Goal: Answer question/provide support

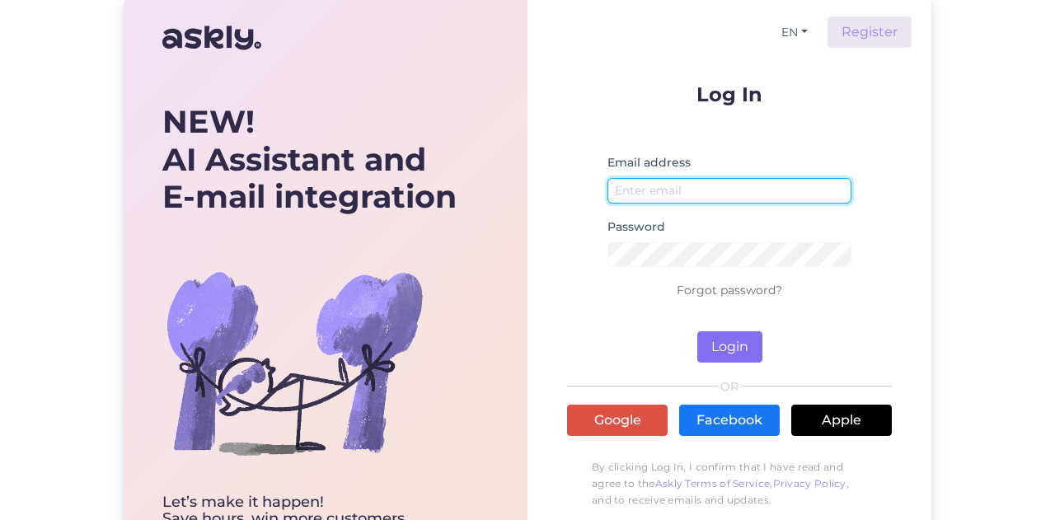
type input "[EMAIL_ADDRESS][DOMAIN_NAME]"
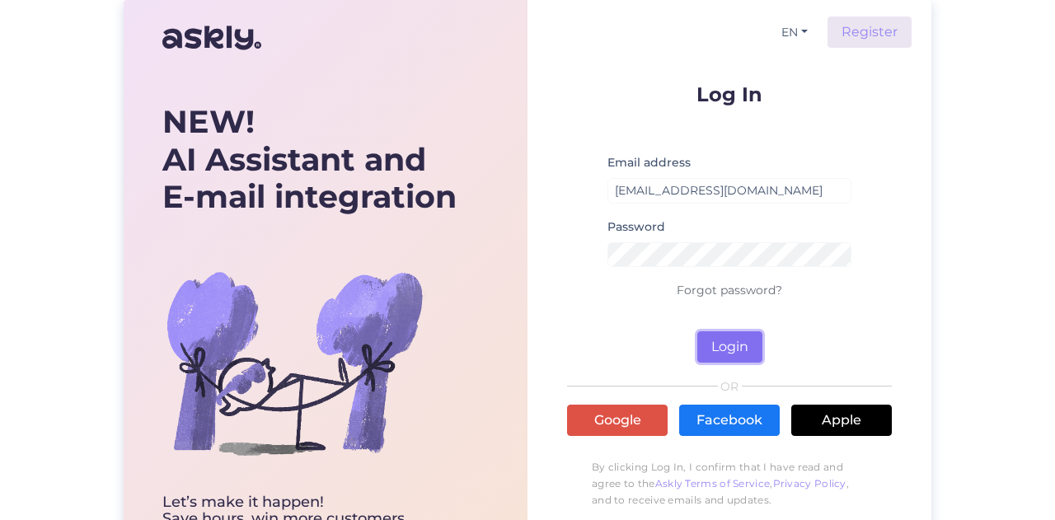
click at [722, 335] on button "Login" at bounding box center [729, 346] width 65 height 31
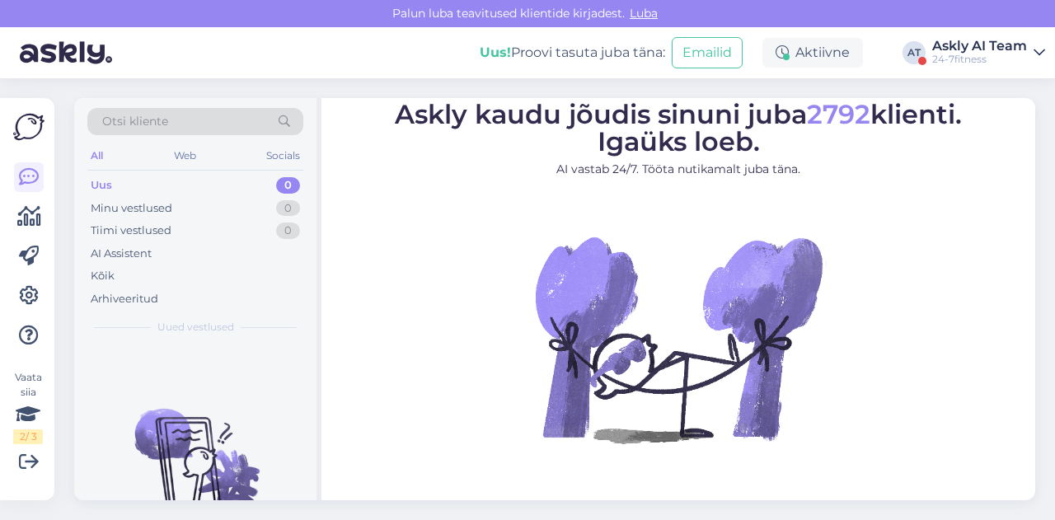
click at [974, 60] on div "24-7fitness" at bounding box center [979, 59] width 95 height 13
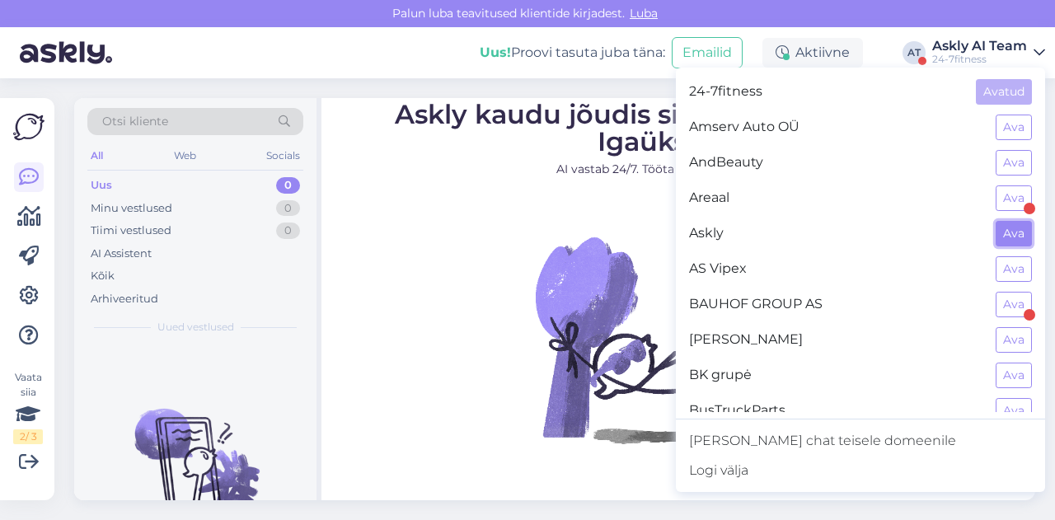
click at [998, 232] on button "Ava" at bounding box center [1013, 234] width 36 height 26
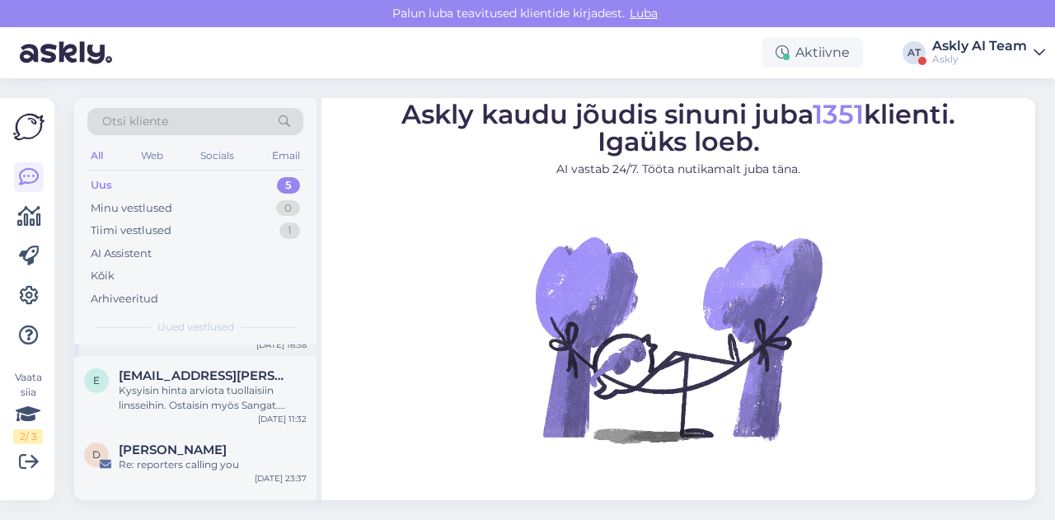
scroll to position [46, 0]
click at [191, 466] on div "Re: reporters calling you" at bounding box center [213, 465] width 188 height 15
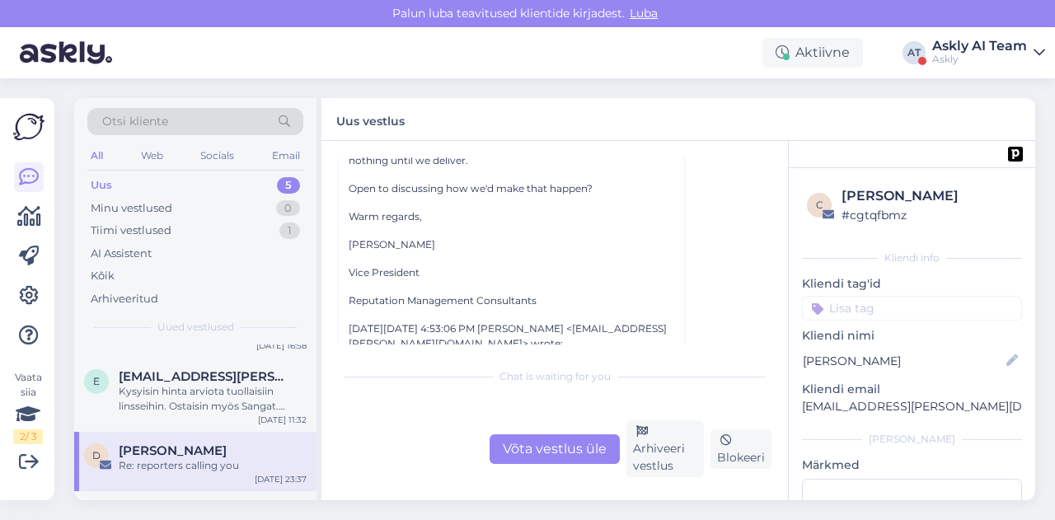
scroll to position [441, 0]
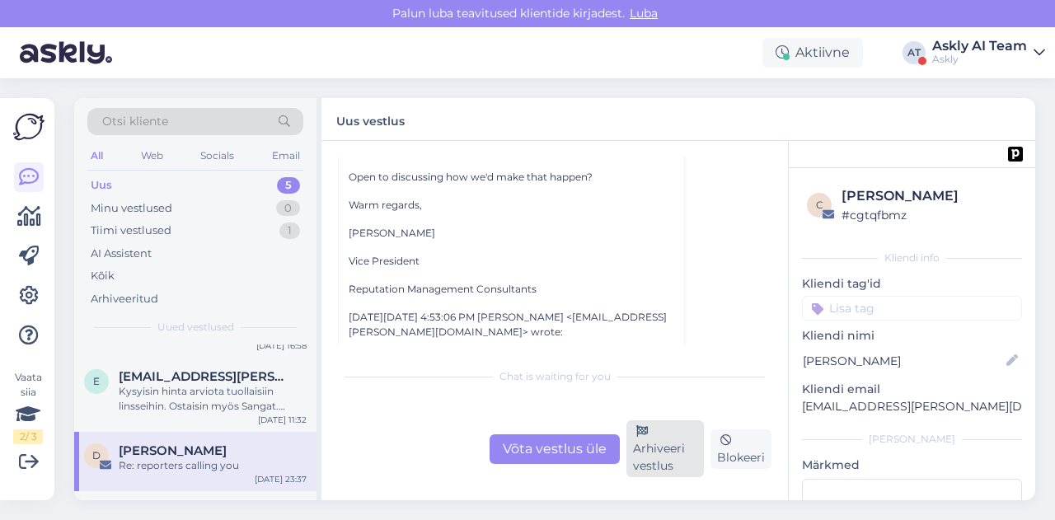
click at [648, 456] on div "Arhiveeri vestlus" at bounding box center [664, 448] width 77 height 57
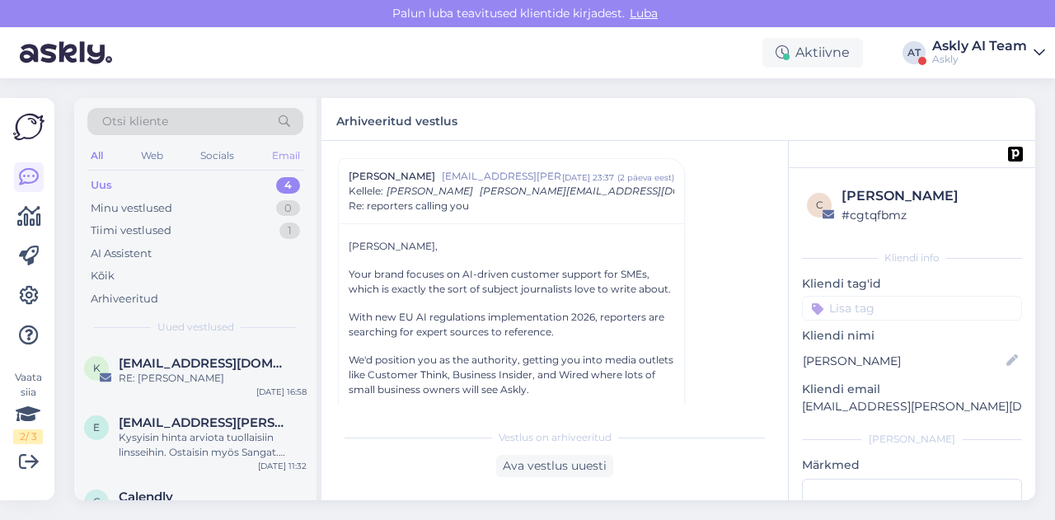
click at [275, 161] on div "Email" at bounding box center [286, 155] width 35 height 21
click at [211, 423] on div "Calendly" at bounding box center [213, 422] width 188 height 15
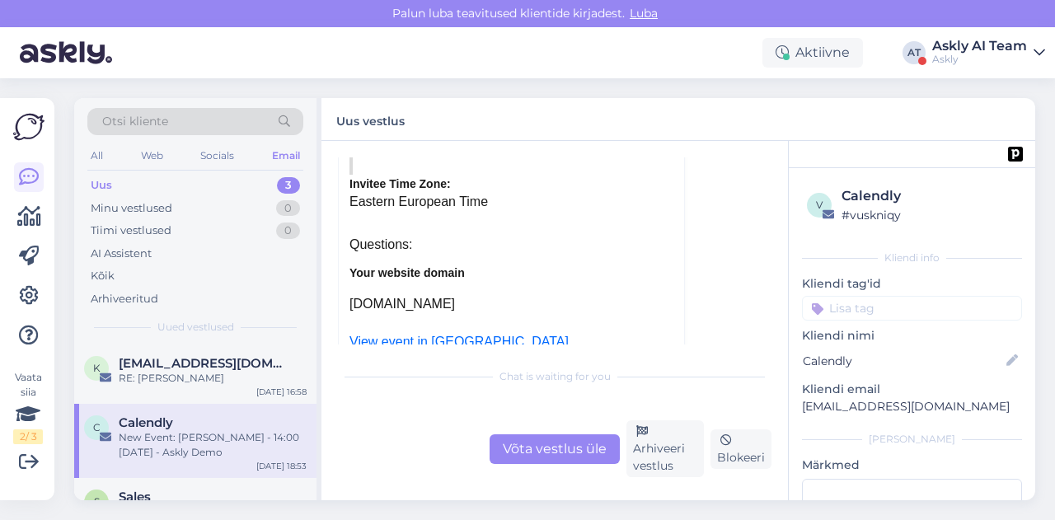
scroll to position [7843, 0]
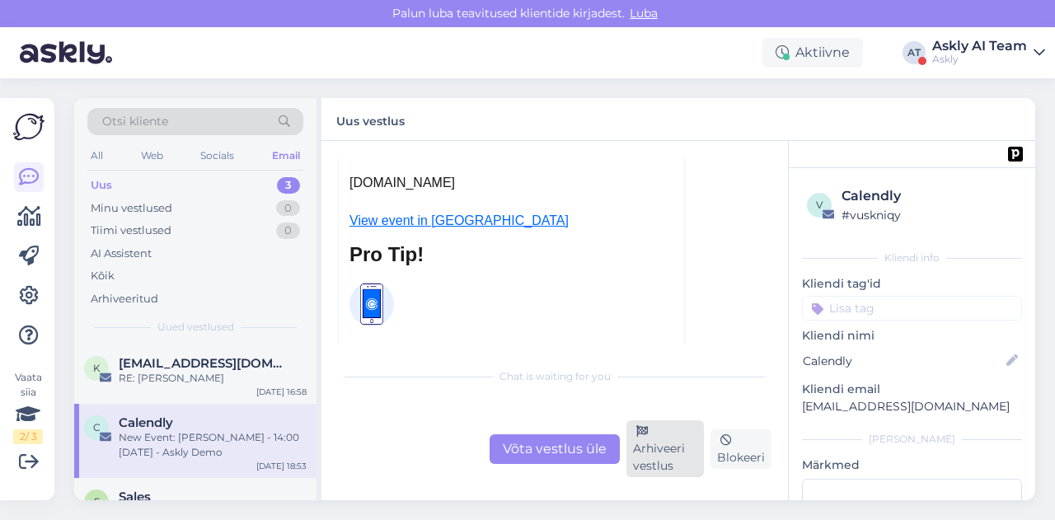
click at [656, 462] on div "Arhiveeri vestlus" at bounding box center [664, 448] width 77 height 57
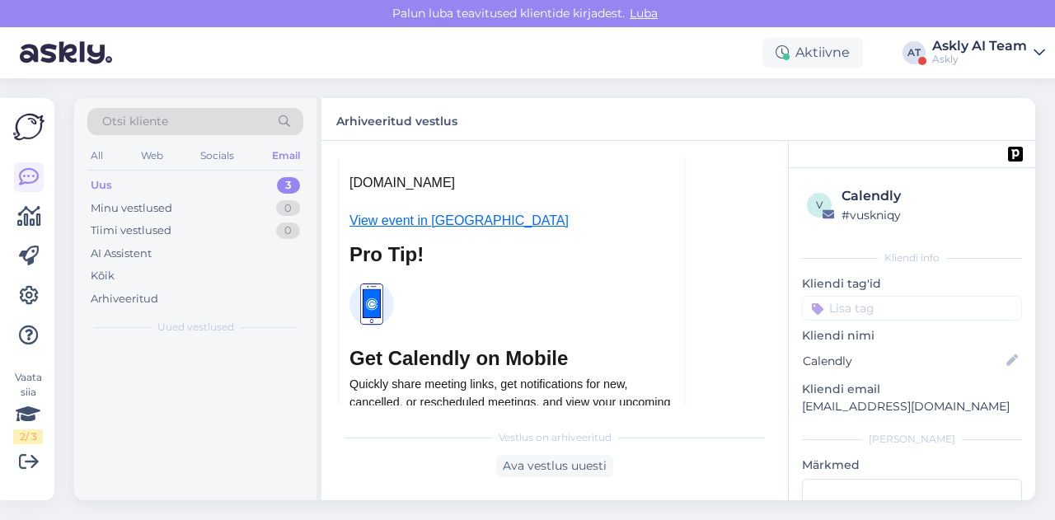
scroll to position [7005, 0]
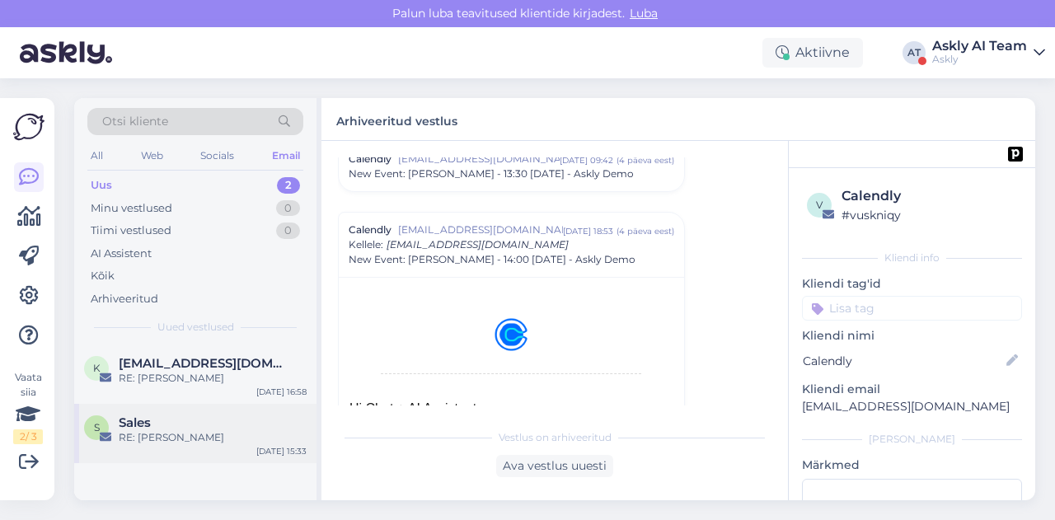
click at [218, 419] on div "Sales" at bounding box center [213, 422] width 188 height 15
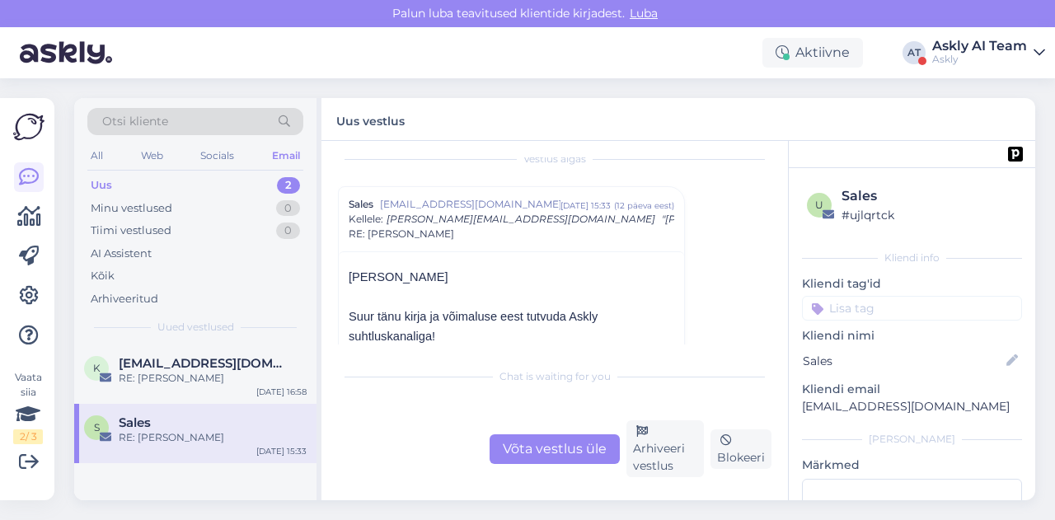
scroll to position [0, 0]
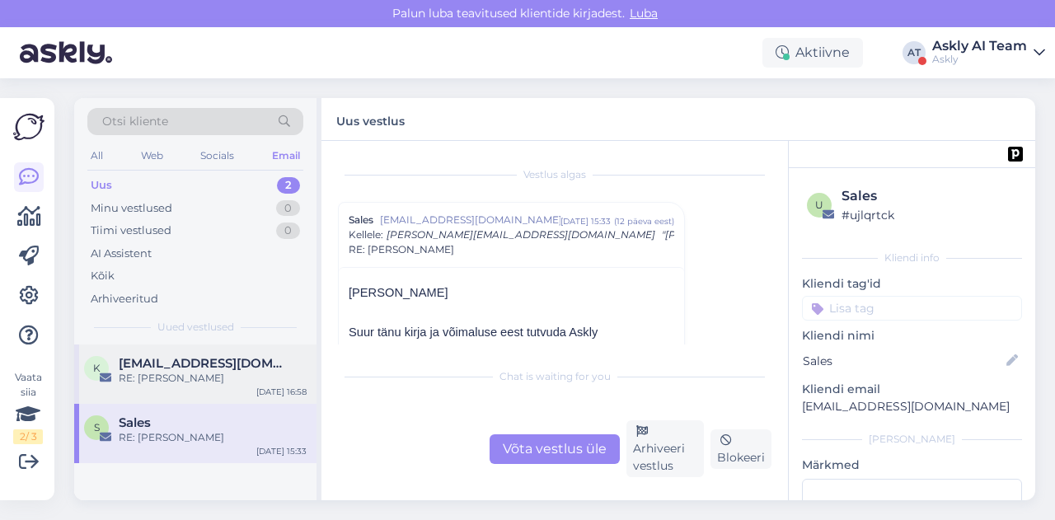
click at [139, 393] on div "k [EMAIL_ADDRESS][DOMAIN_NAME] RE: [PERSON_NAME] [DATE] 16:58" at bounding box center [195, 373] width 242 height 59
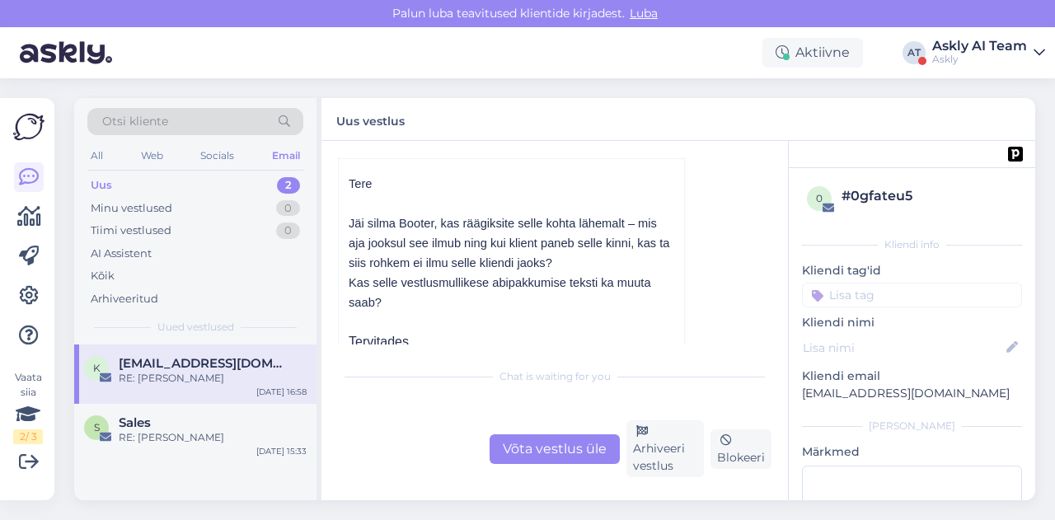
scroll to position [110, 0]
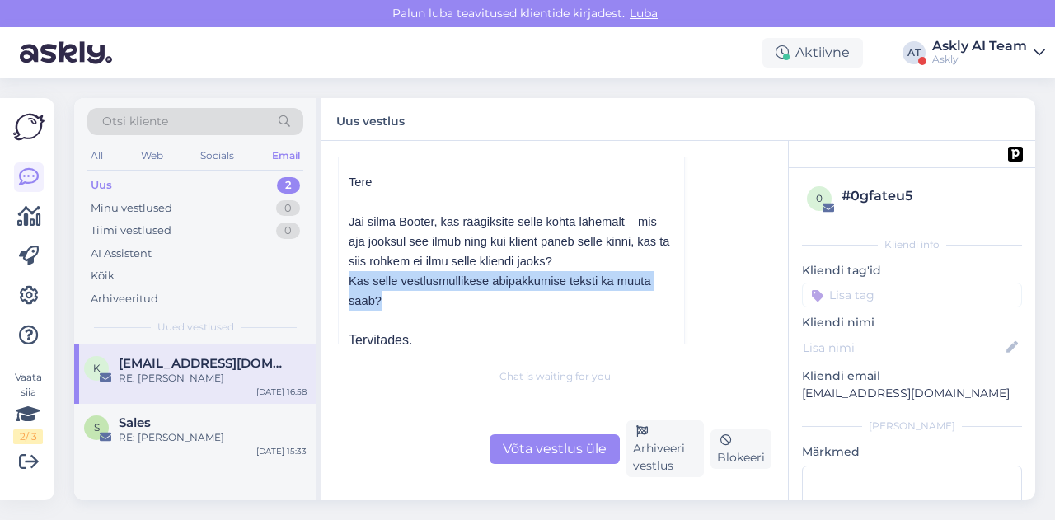
drag, startPoint x: 349, startPoint y: 281, endPoint x: 666, endPoint y: 286, distance: 317.3
copy span "Kas selle vestlusmullikese abipakkumise teksti ka muuta saab?"
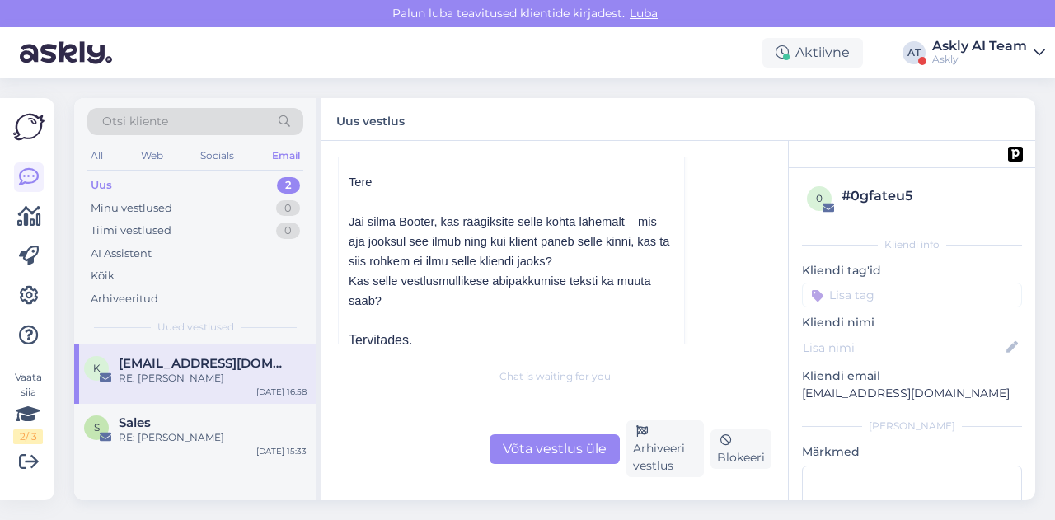
click at [583, 450] on div "Võta vestlus üle" at bounding box center [554, 449] width 130 height 30
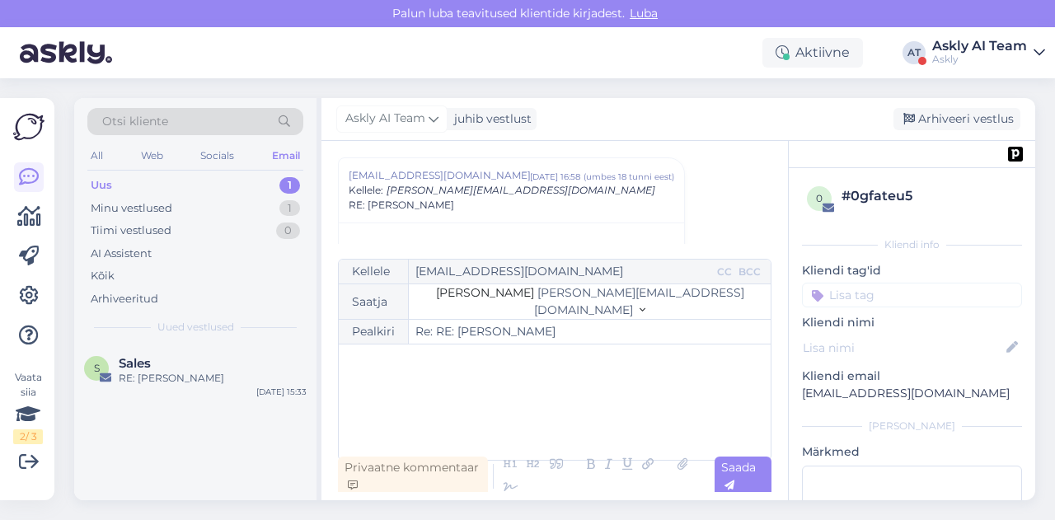
click at [470, 358] on p "﻿" at bounding box center [554, 361] width 415 height 17
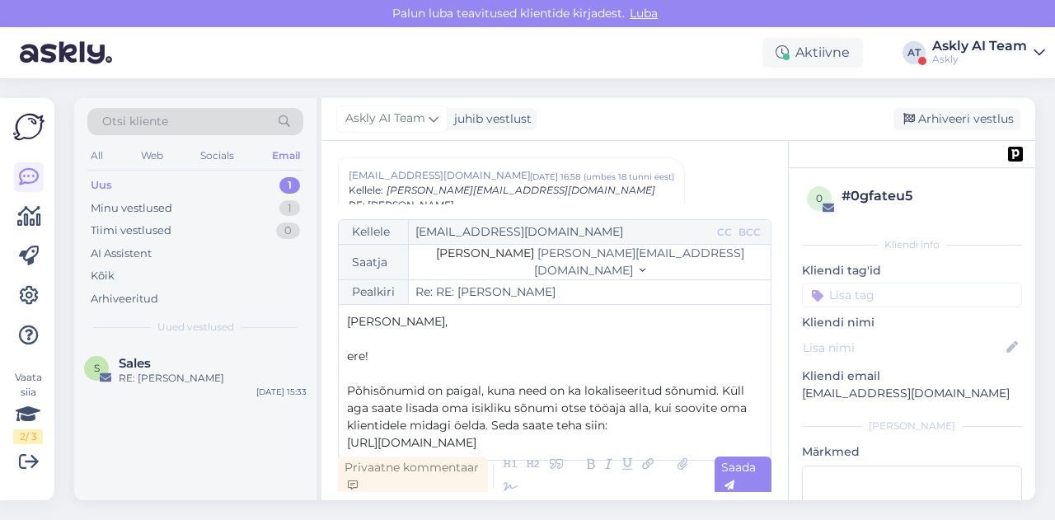
click at [353, 377] on p "﻿" at bounding box center [554, 373] width 415 height 17
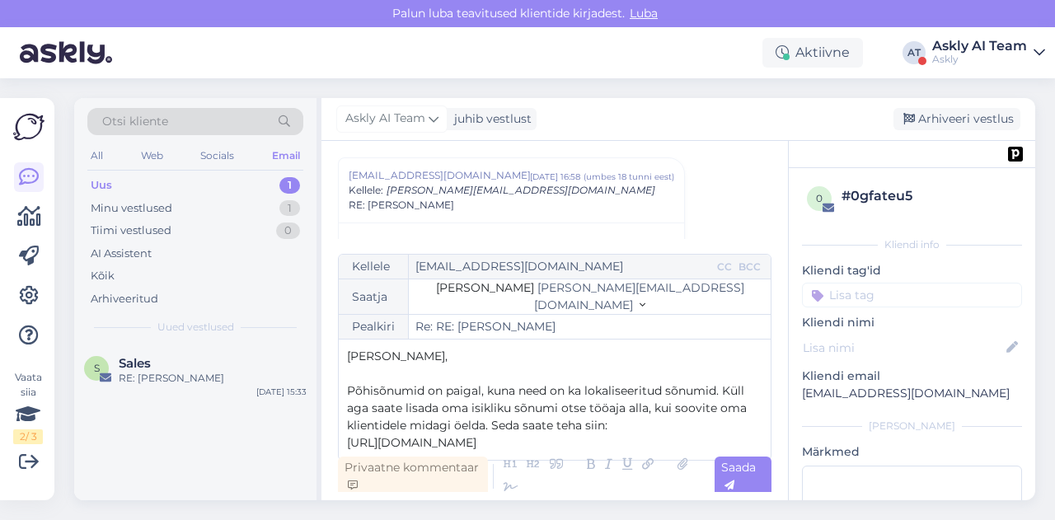
click at [631, 446] on p "[URL][DOMAIN_NAME]" at bounding box center [554, 442] width 415 height 17
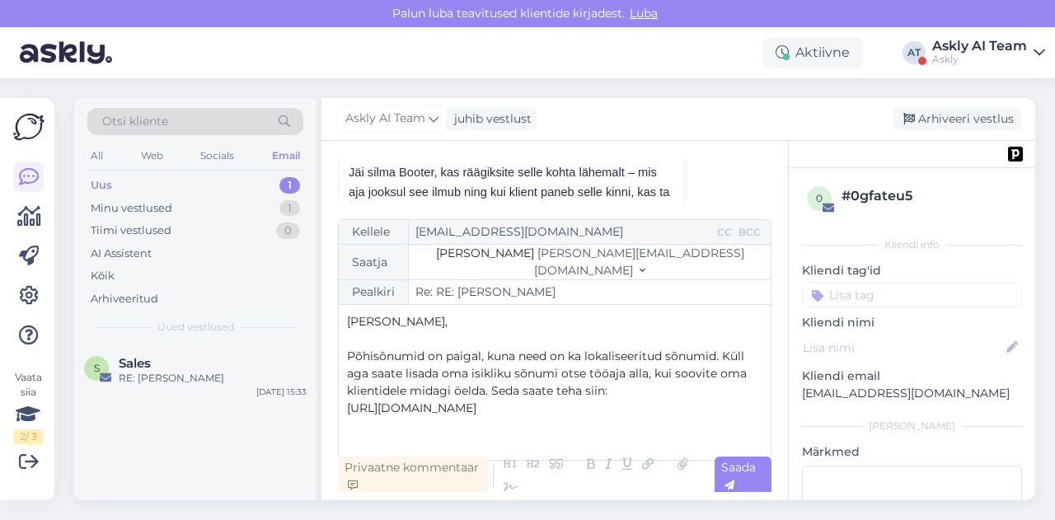
scroll to position [158, 0]
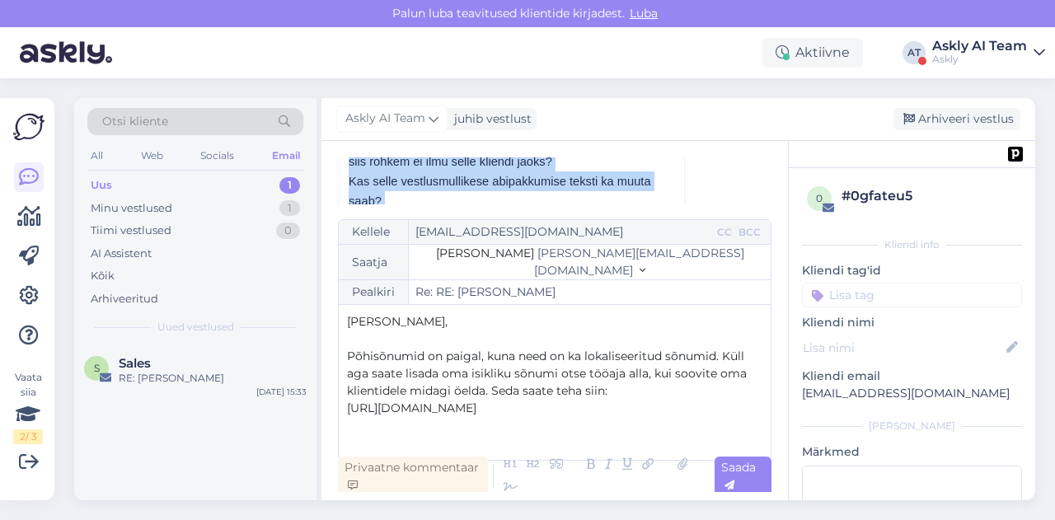
drag, startPoint x: 607, startPoint y: 174, endPoint x: 590, endPoint y: 210, distance: 40.2
click at [590, 210] on div "Tere Jäi silma Booter, kas räägiksite selle kohta lähemalt – mis aja jooksul se…" at bounding box center [511, 495] width 325 height 844
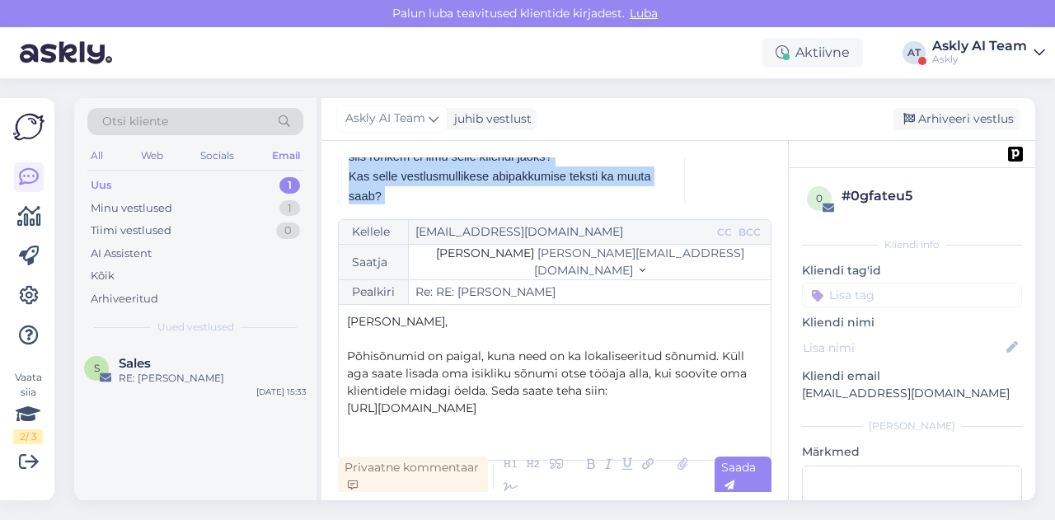
click at [573, 206] on p at bounding box center [511, 216] width 325 height 20
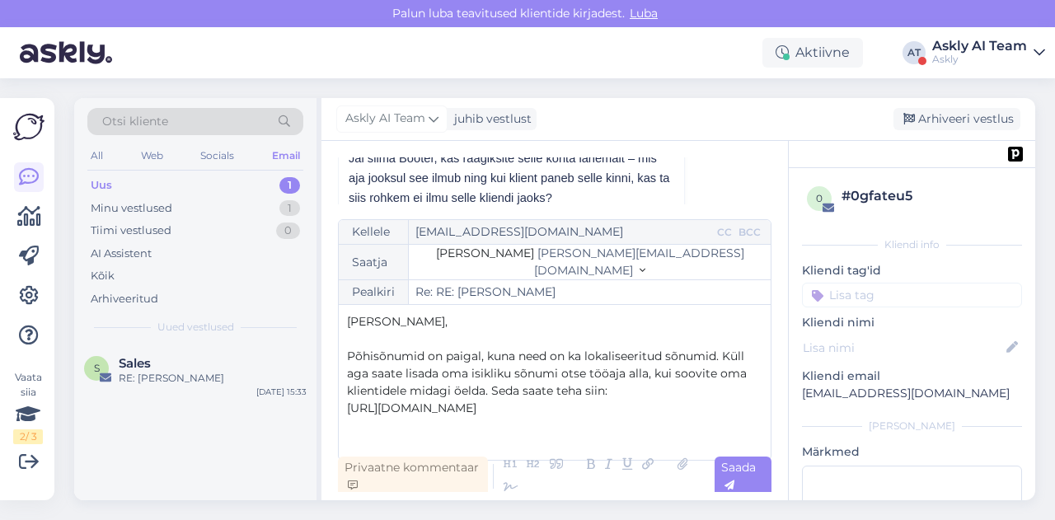
scroll to position [172, 0]
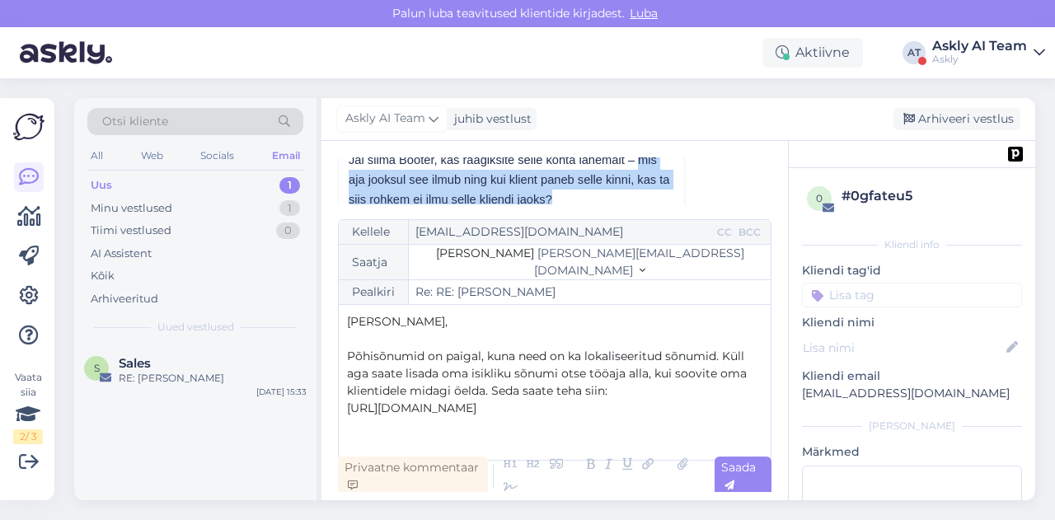
drag, startPoint x: 609, startPoint y: 161, endPoint x: 524, endPoint y: 198, distance: 92.6
click at [524, 198] on p "Jäi silma Booter, kas räägiksite selle kohta lähemalt – mis aja jooksul see ilm…" at bounding box center [511, 199] width 325 height 99
copy span "mis aja jooksul see ilmub ning kui klient paneb selle kinni, kas ta siis rohkem…"
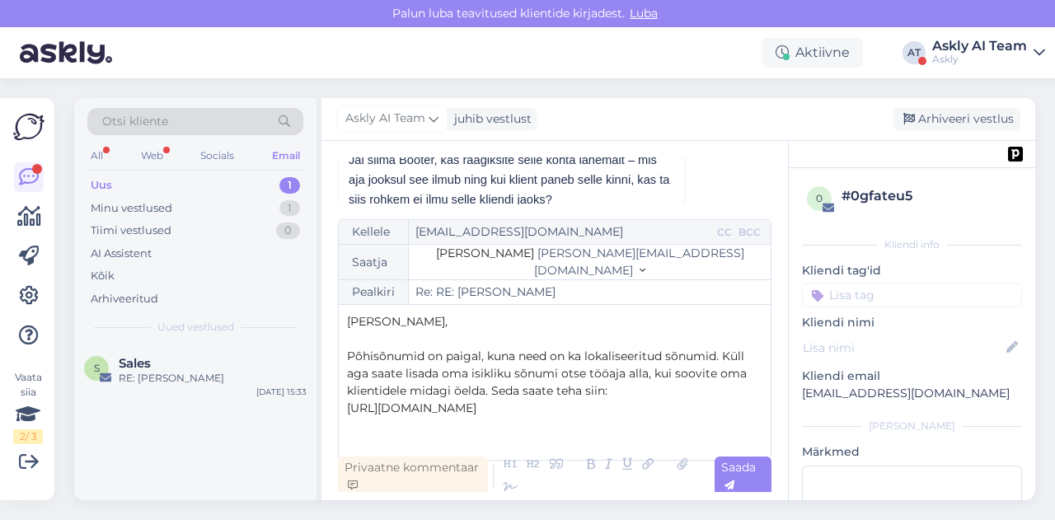
click at [667, 414] on p "[URL][DOMAIN_NAME]" at bounding box center [554, 408] width 415 height 17
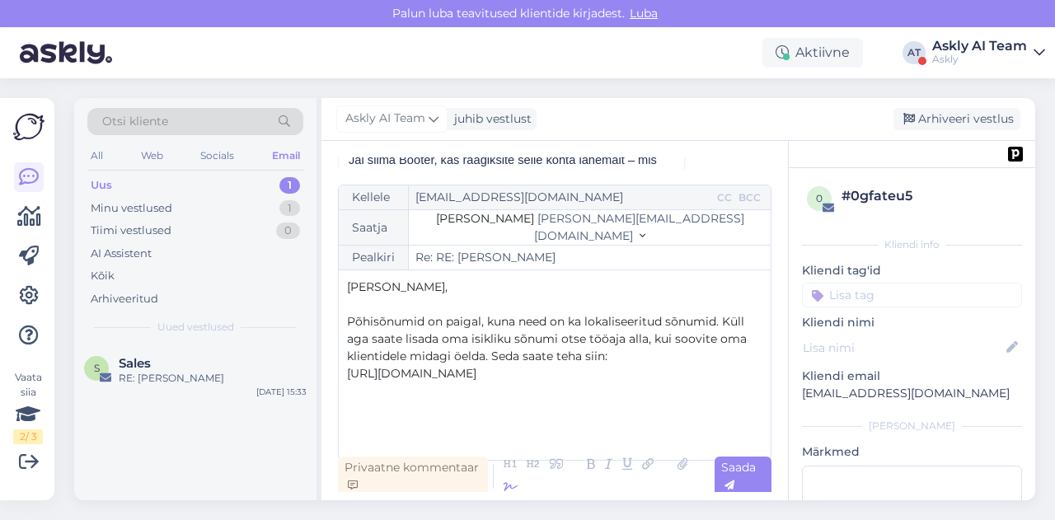
click at [511, 489] on icon at bounding box center [510, 487] width 25 height 23
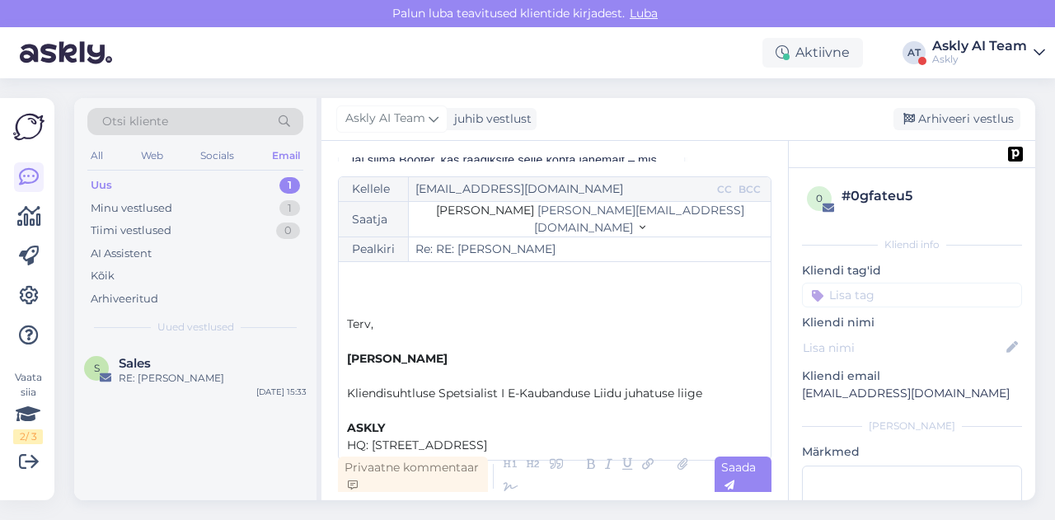
scroll to position [147, 0]
click at [369, 339] on p "﻿" at bounding box center [554, 339] width 415 height 17
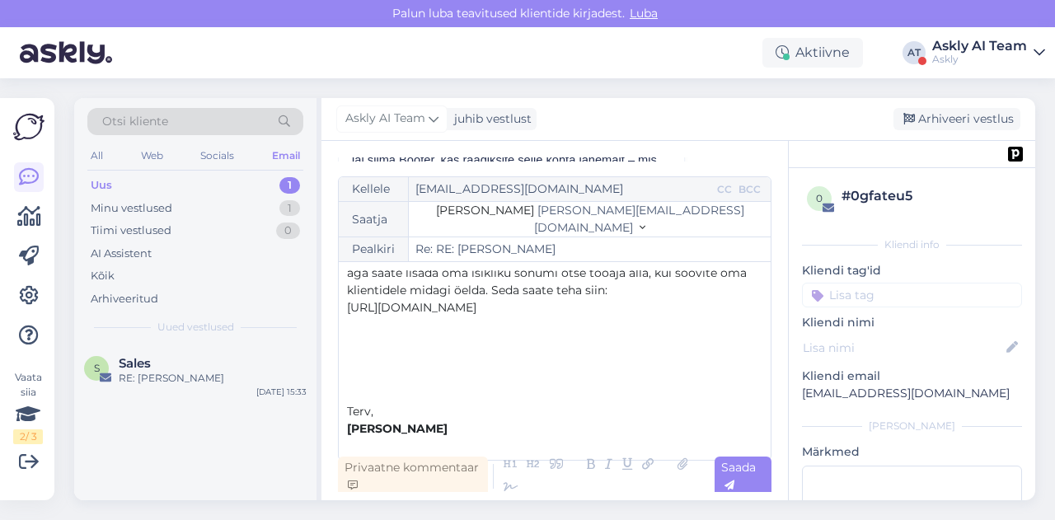
scroll to position [58, 0]
click at [369, 338] on p "﻿" at bounding box center [554, 342] width 415 height 17
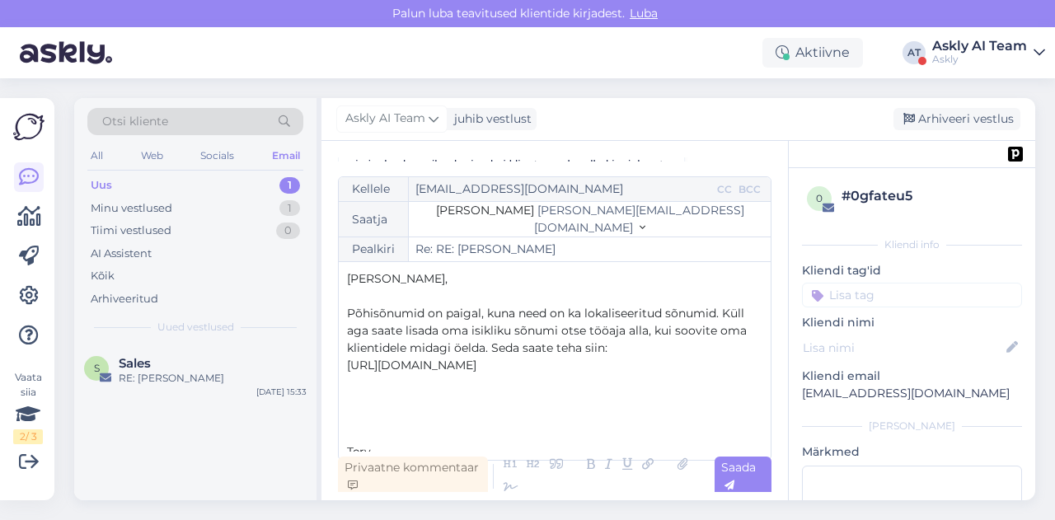
scroll to position [190, 0]
click at [175, 208] on div "Minu vestlused 1" at bounding box center [195, 208] width 216 height 23
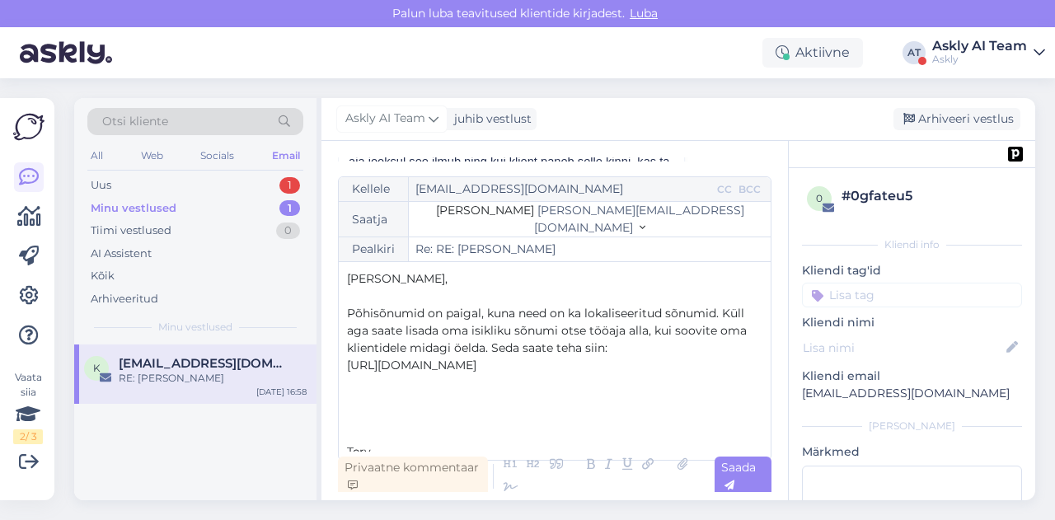
click at [442, 421] on p "﻿" at bounding box center [554, 417] width 415 height 17
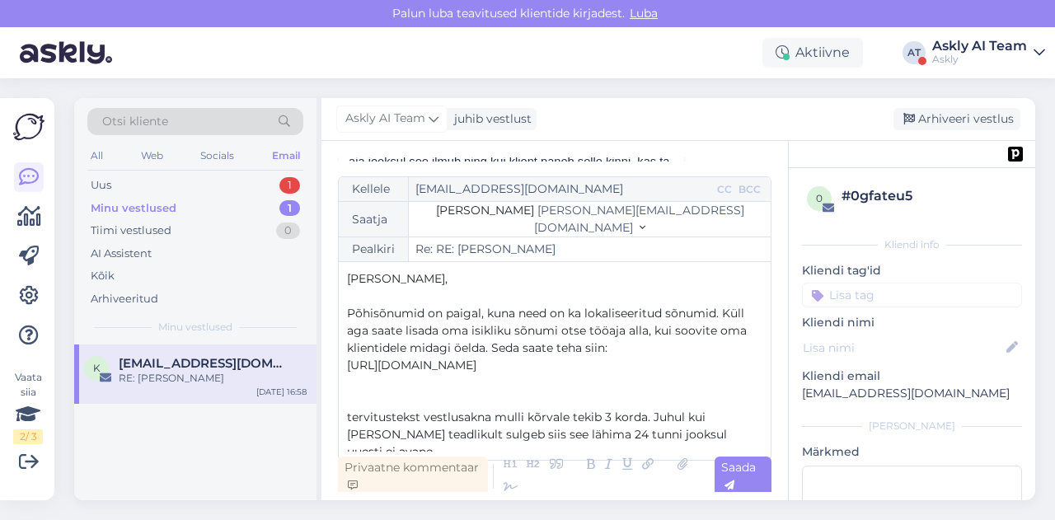
click at [354, 414] on span "tervitustekst vestlusakna mulli kõrvale tekib 3 korda. Juhul kui [PERSON_NAME] …" at bounding box center [538, 434] width 383 height 49
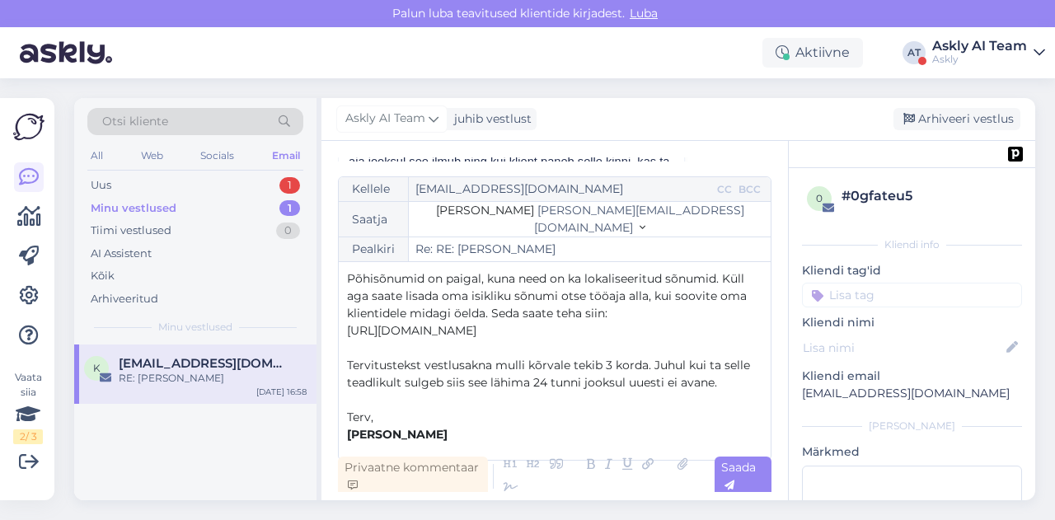
scroll to position [42, 0]
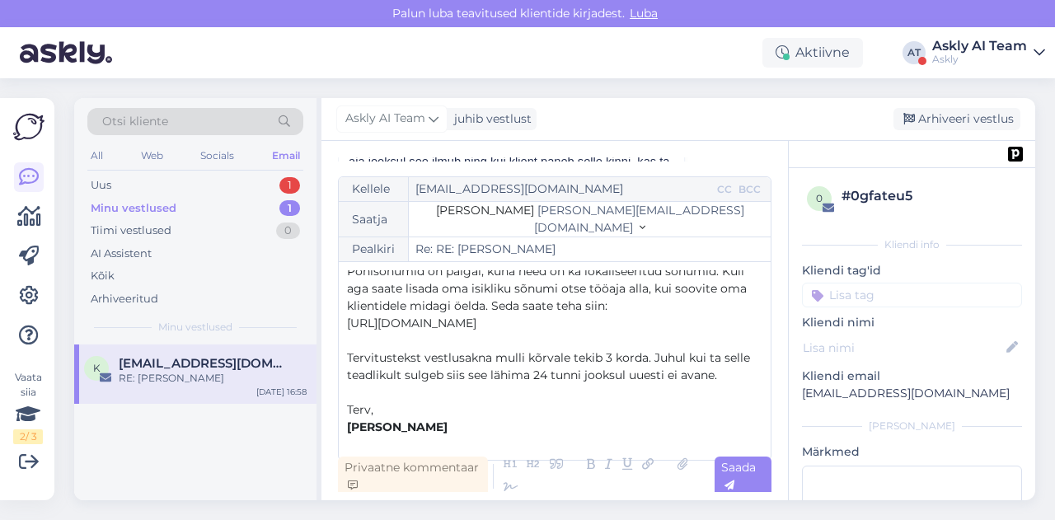
click at [353, 391] on p "﻿" at bounding box center [554, 392] width 415 height 17
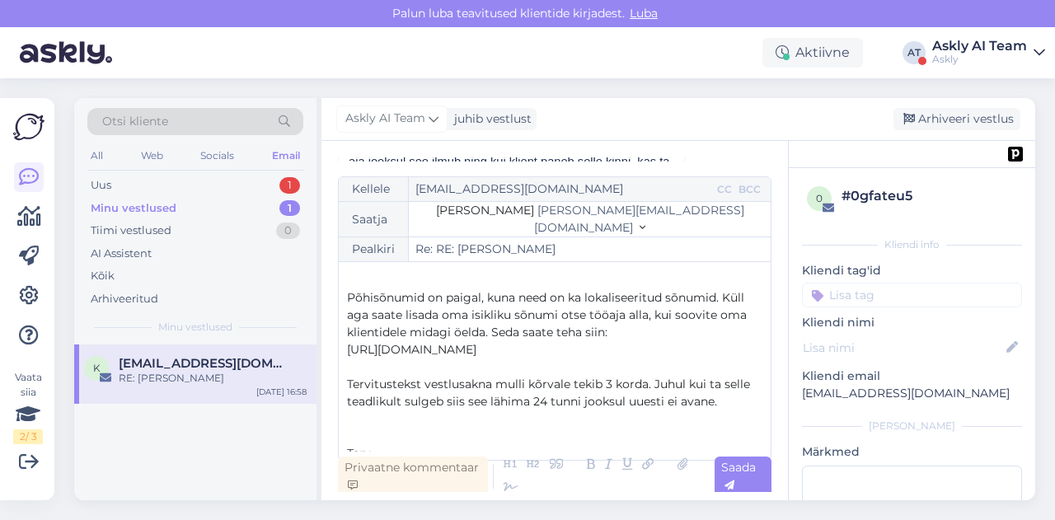
scroll to position [0, 0]
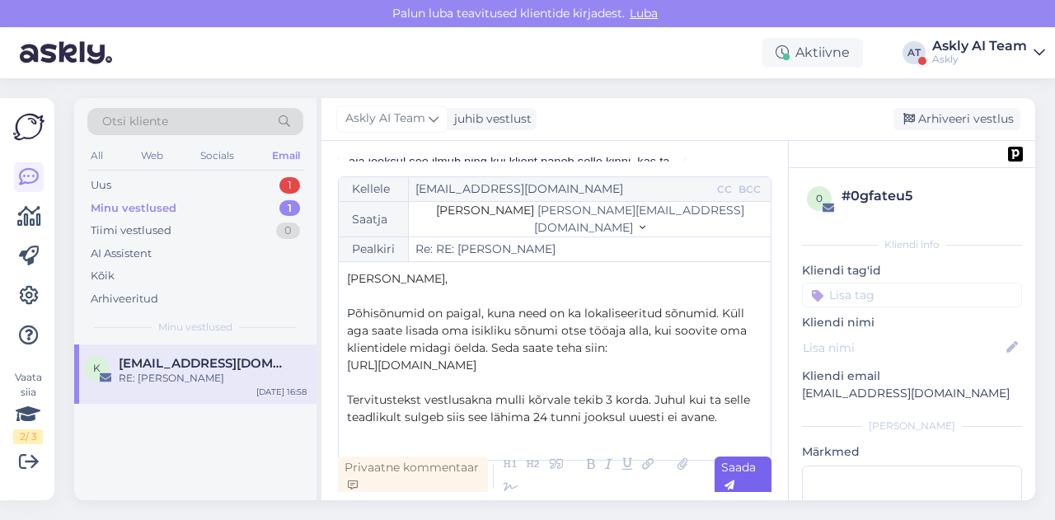
click at [748, 469] on span "Saada" at bounding box center [738, 476] width 35 height 32
type input "Re: Re: RE: [PERSON_NAME]"
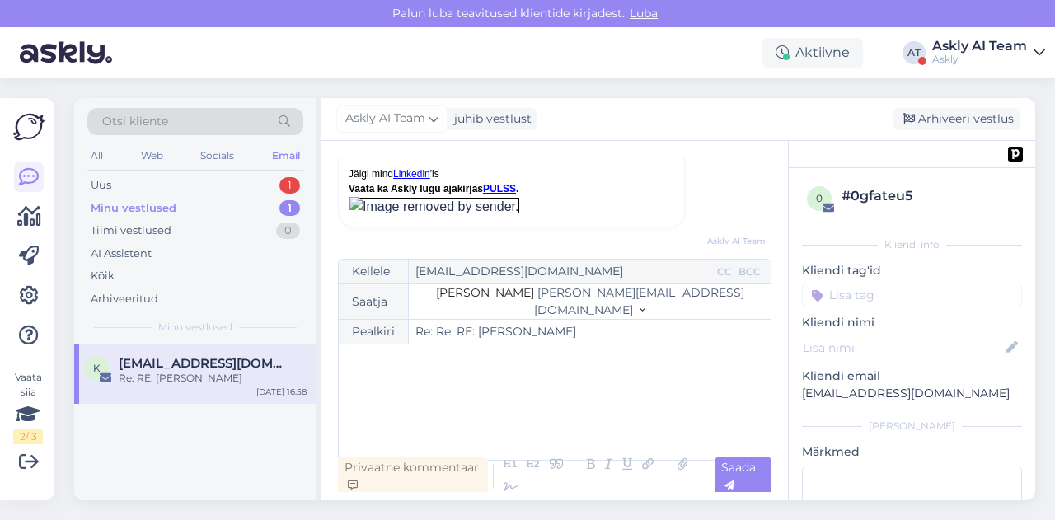
scroll to position [910, 0]
click at [981, 124] on div "Arhiveeri vestlus" at bounding box center [956, 119] width 127 height 22
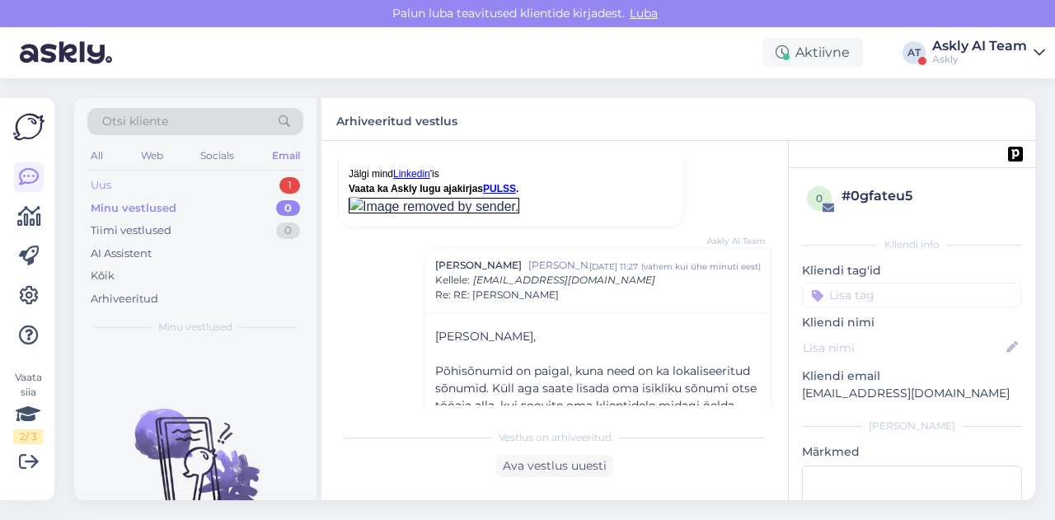
click at [221, 185] on div "Uus 1" at bounding box center [195, 185] width 216 height 23
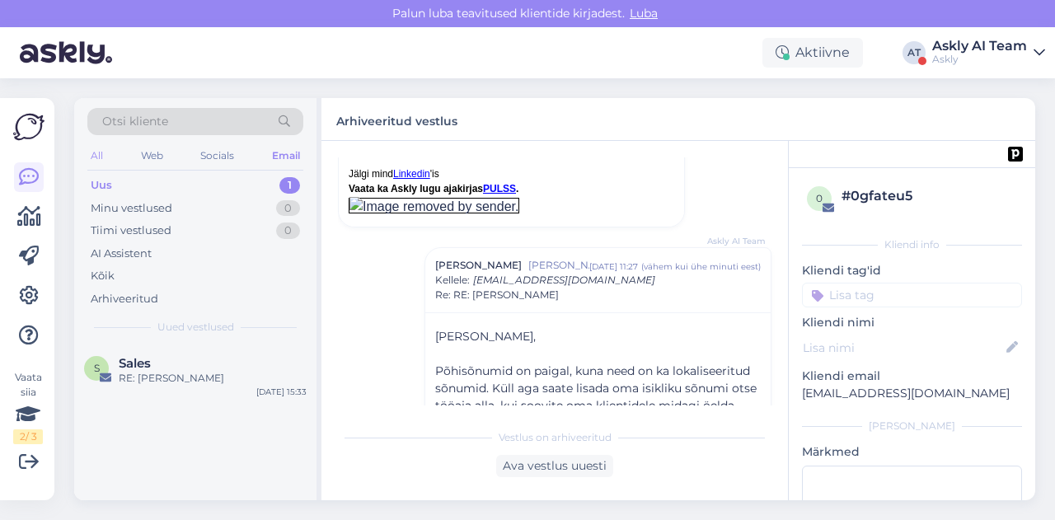
click at [101, 157] on div "All" at bounding box center [96, 155] width 19 height 21
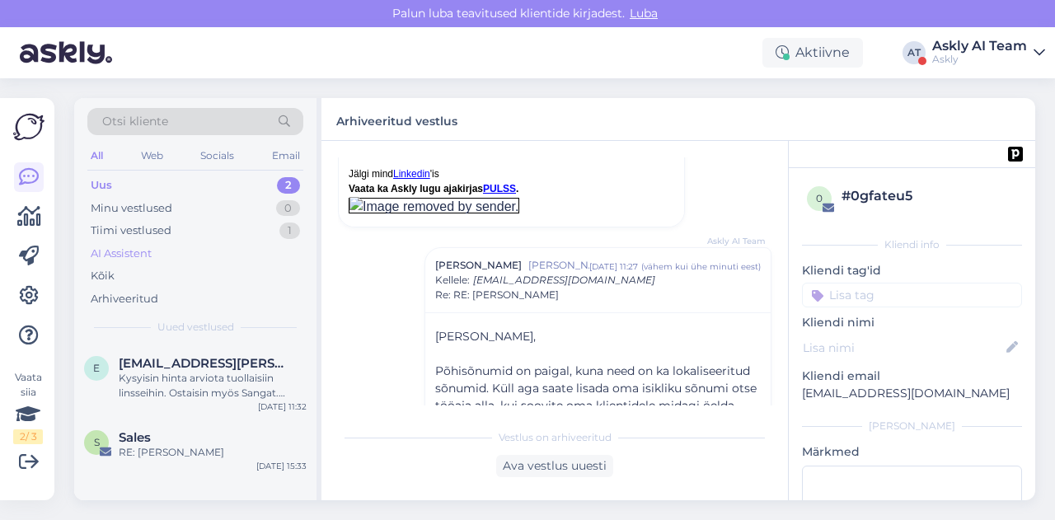
click at [156, 242] on div "AI Assistent" at bounding box center [195, 253] width 216 height 23
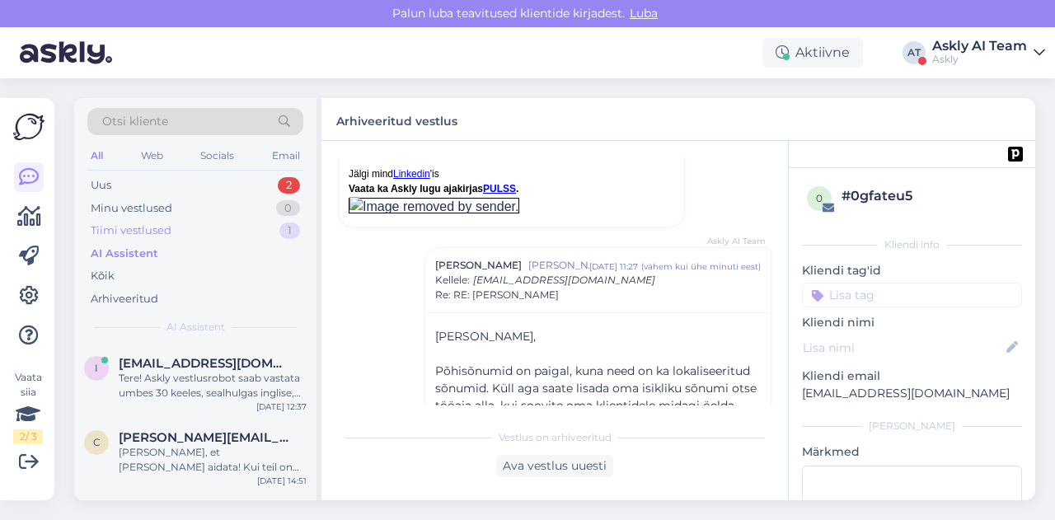
click at [142, 232] on div "Tiimi vestlused" at bounding box center [131, 230] width 81 height 16
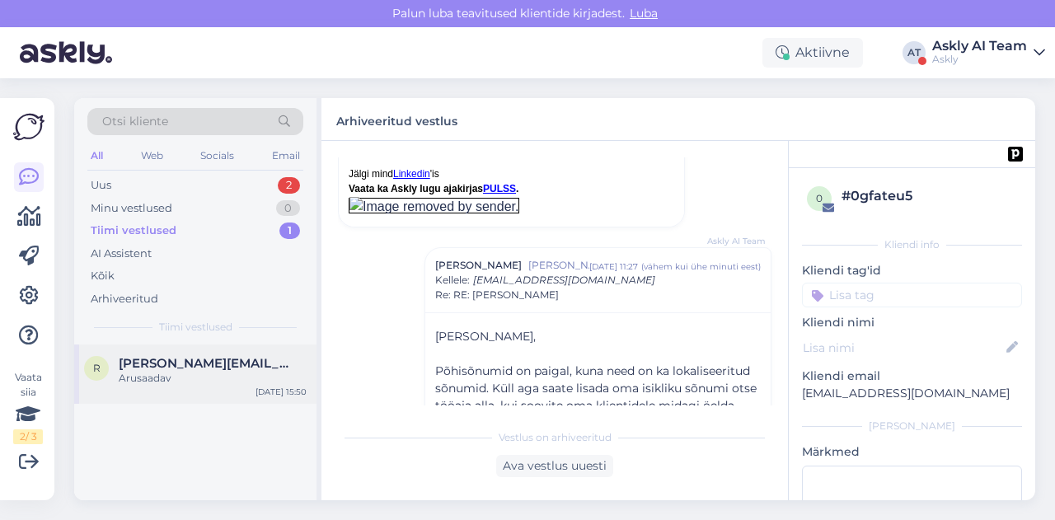
click at [225, 391] on div "r [PERSON_NAME][EMAIL_ADDRESS][DOMAIN_NAME] Arusaadav [DATE] 15:50" at bounding box center [195, 373] width 242 height 59
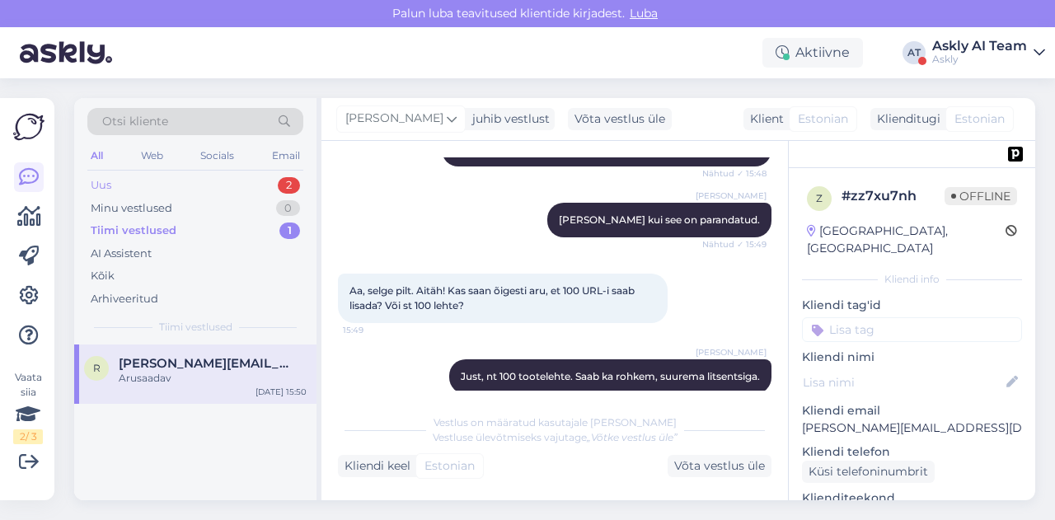
click at [145, 194] on div "Uus 2" at bounding box center [195, 185] width 216 height 23
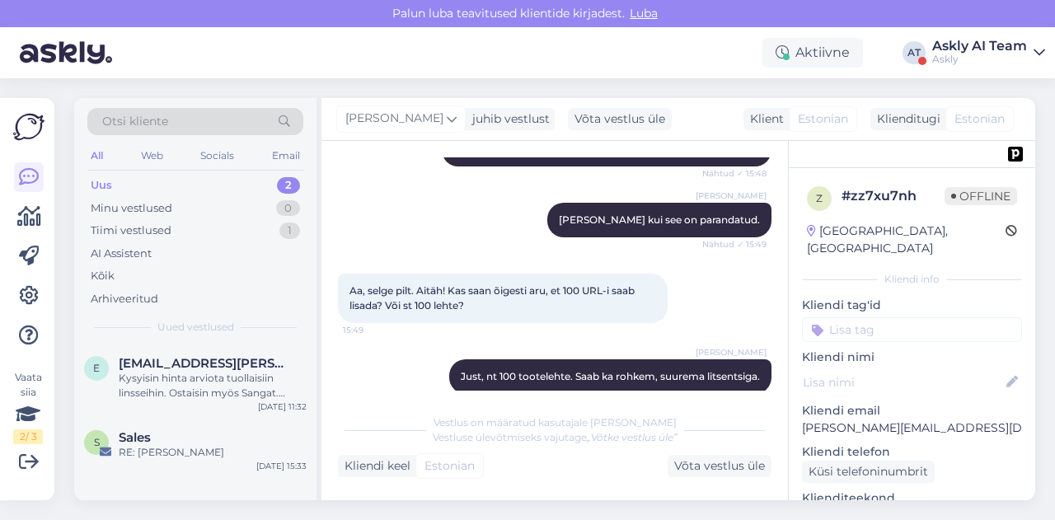
click at [221, 401] on div "E [EMAIL_ADDRESS][PERSON_NAME][DOMAIN_NAME] Kysyisin hinta arviota tuollaisiin …" at bounding box center [195, 381] width 242 height 74
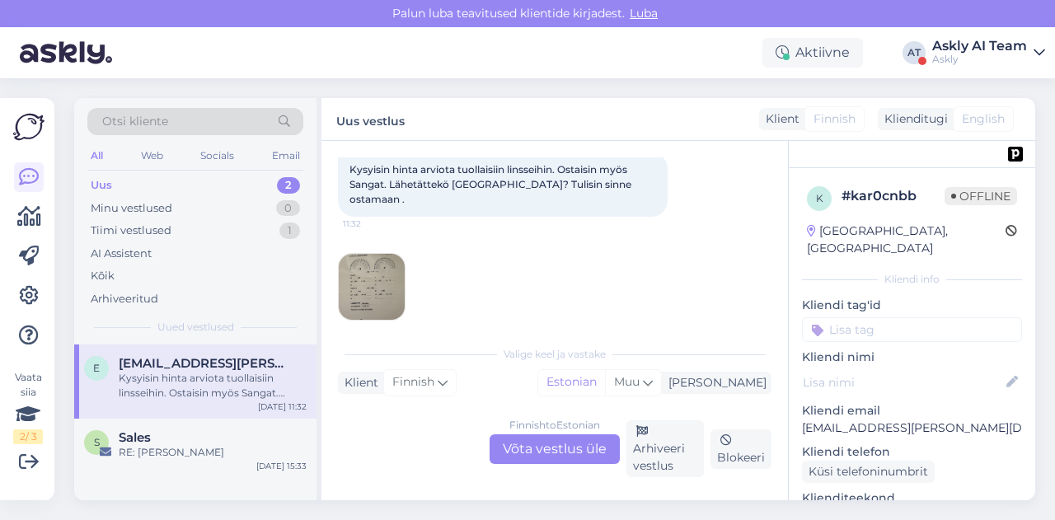
scroll to position [49, 0]
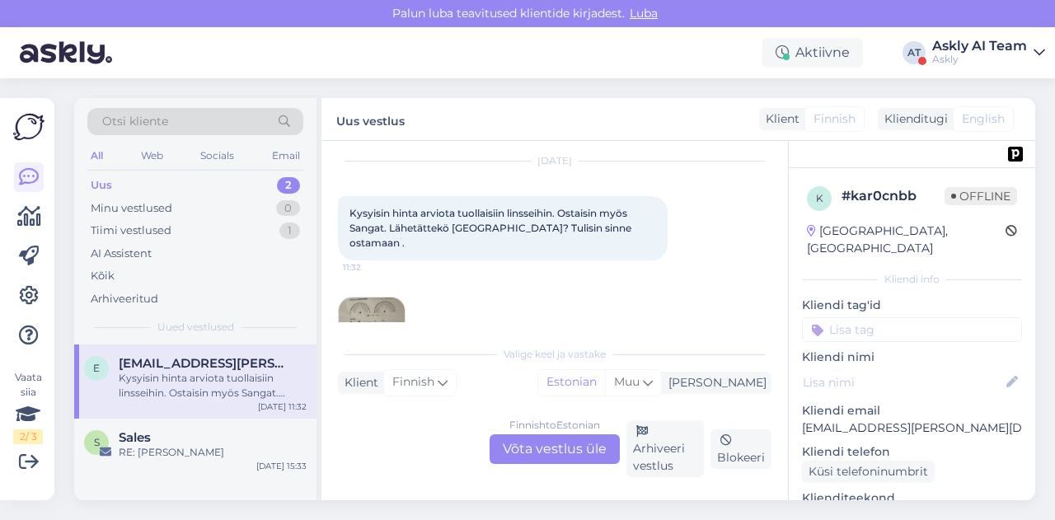
click at [369, 301] on img at bounding box center [372, 330] width 66 height 66
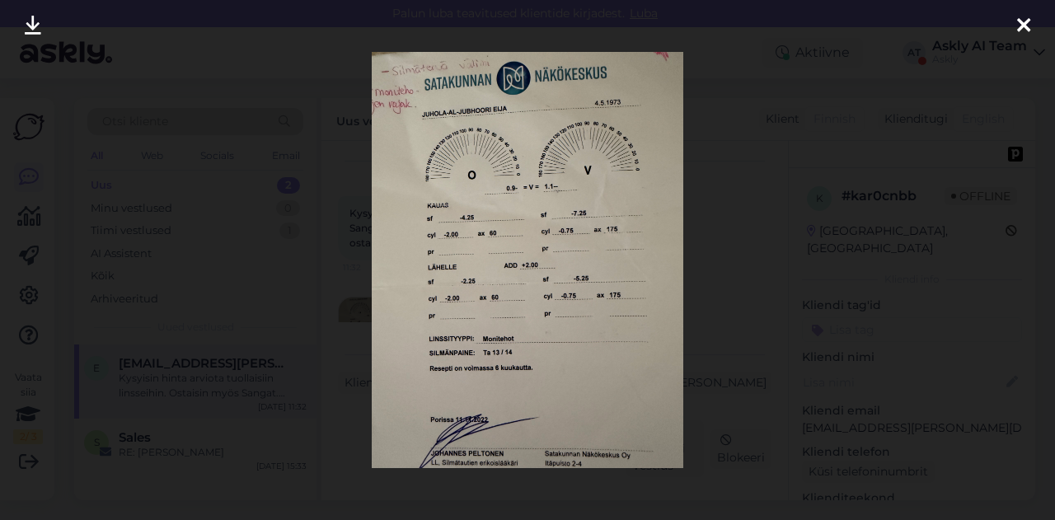
click at [700, 272] on div at bounding box center [527, 260] width 1055 height 520
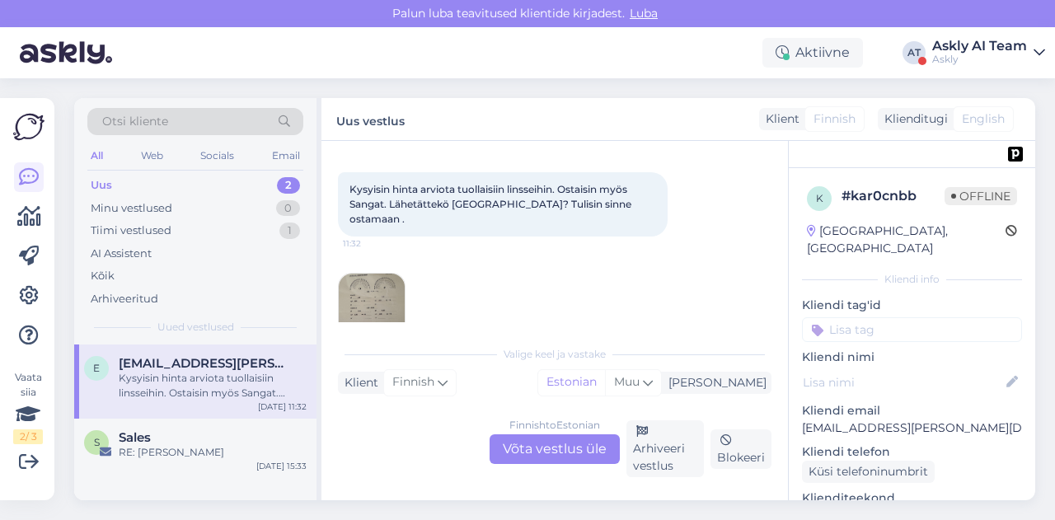
scroll to position [73, 0]
click at [157, 296] on div "Arhiveeritud" at bounding box center [125, 299] width 68 height 16
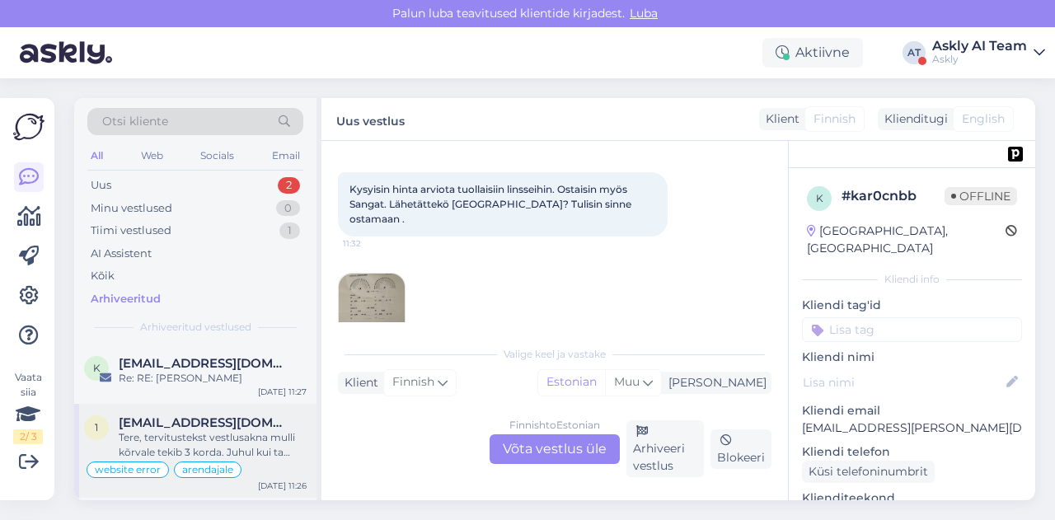
click at [222, 431] on div "Tere, tervitustekst vestlusakna mulli kõrvale tekib 3 korda. Juhul kui ta selle…" at bounding box center [213, 445] width 188 height 30
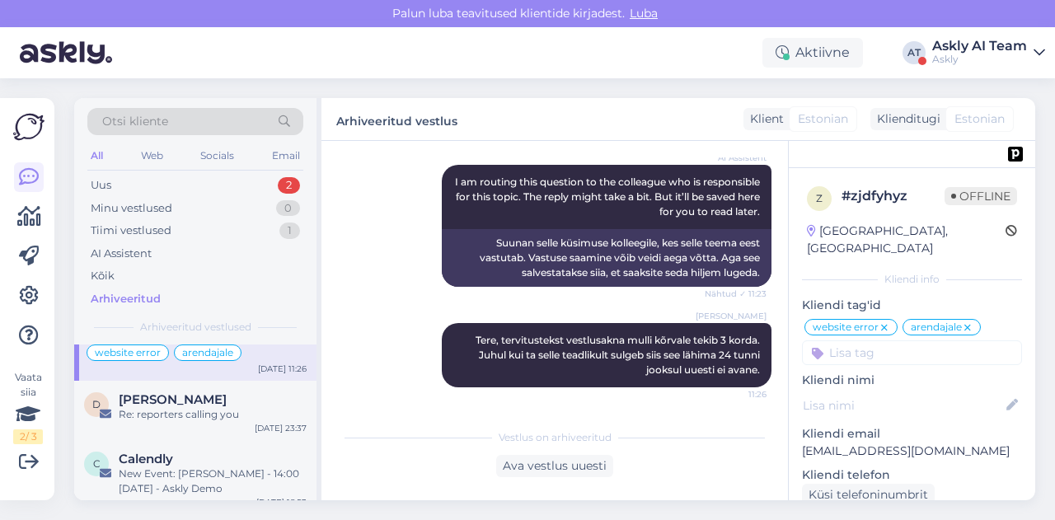
scroll to position [0, 0]
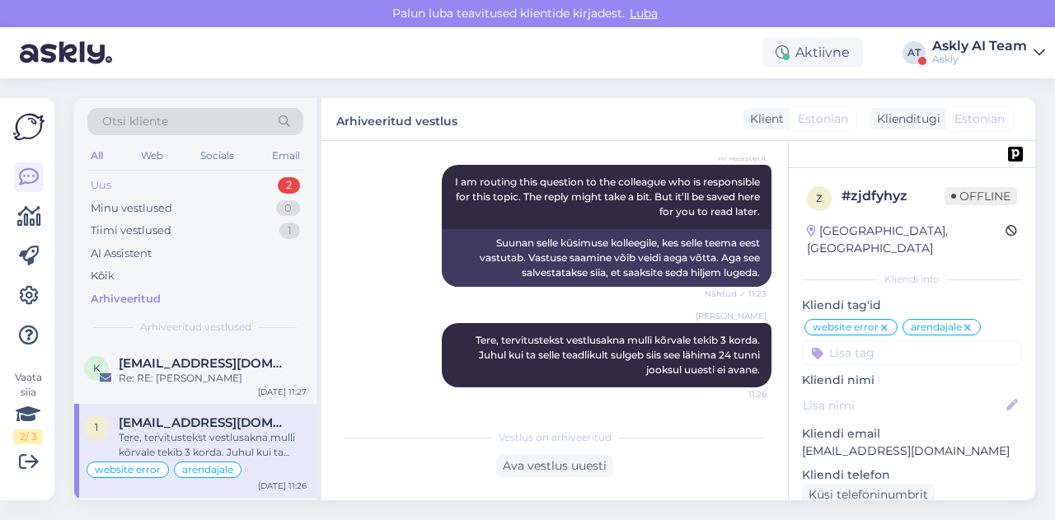
click at [147, 179] on div "Uus 2" at bounding box center [195, 185] width 216 height 23
